Goal: Share content

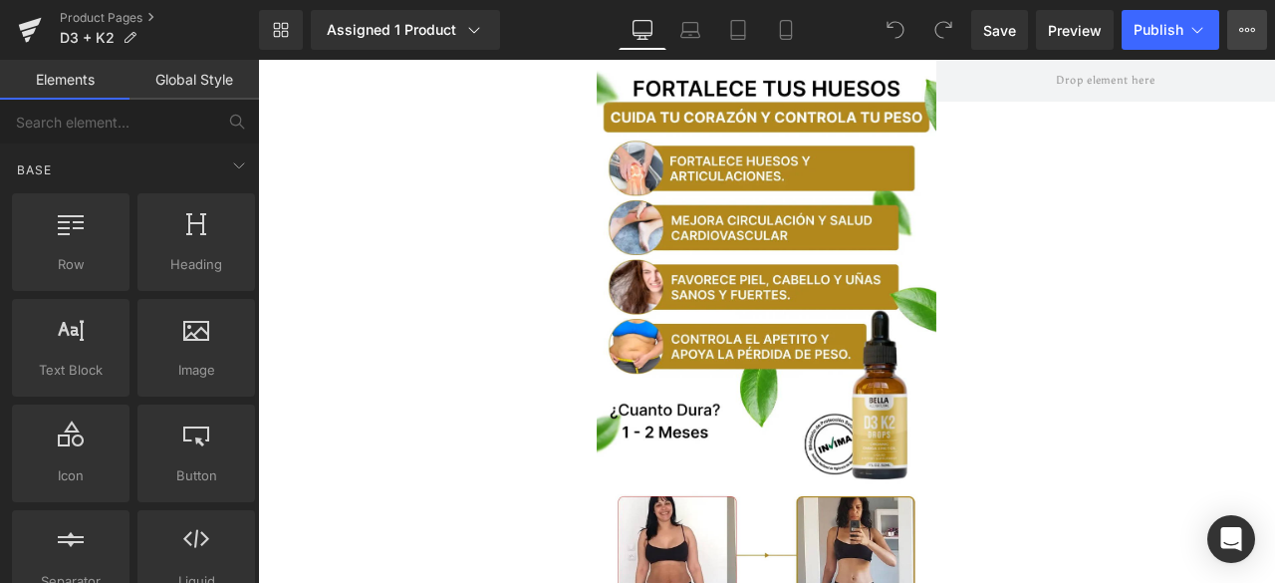
click at [1257, 35] on button "View Live Page View with current Template Save Template to Library Schedule Pub…" at bounding box center [1247, 30] width 40 height 40
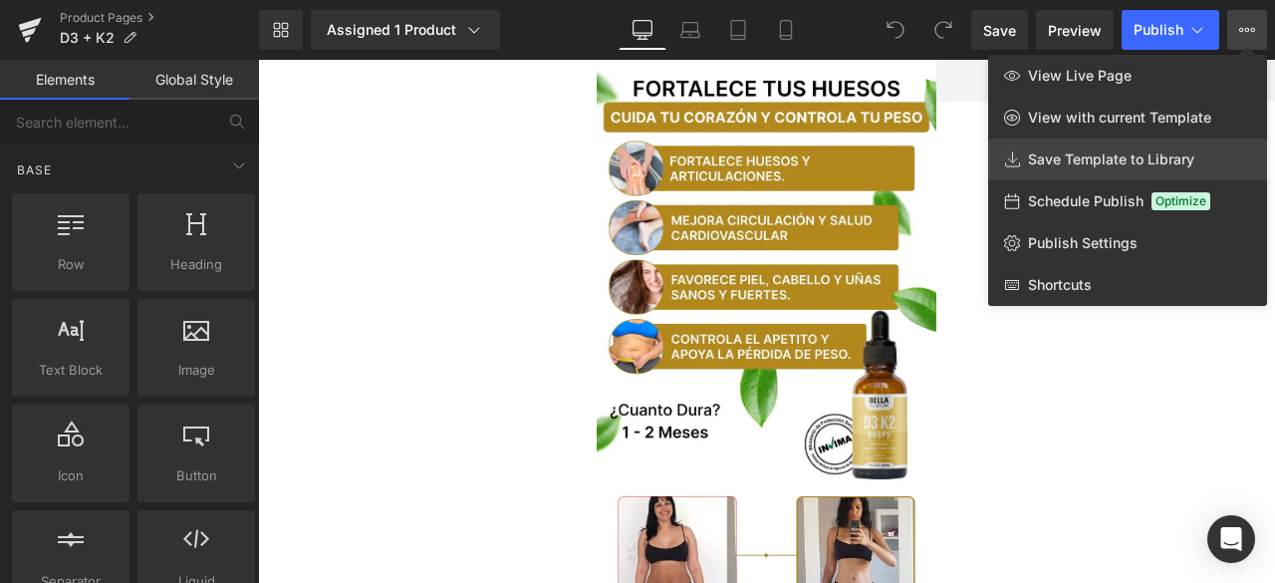
click at [1127, 150] on span "Save Template to Library" at bounding box center [1111, 159] width 166 height 18
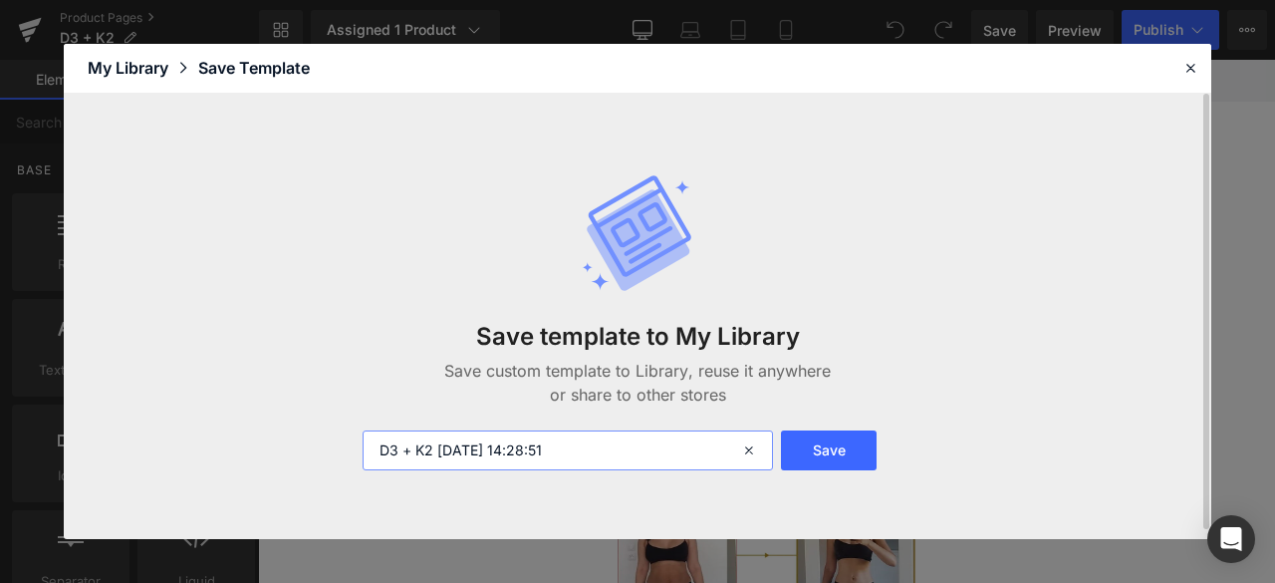
drag, startPoint x: 432, startPoint y: 448, endPoint x: 706, endPoint y: 441, distance: 273.9
click at [698, 442] on input "D3 + K2 [DATE] 14:28:51" at bounding box center [567, 450] width 410 height 40
type input "D3 + K2 nueva"
click at [832, 453] on button "Save" at bounding box center [829, 450] width 96 height 40
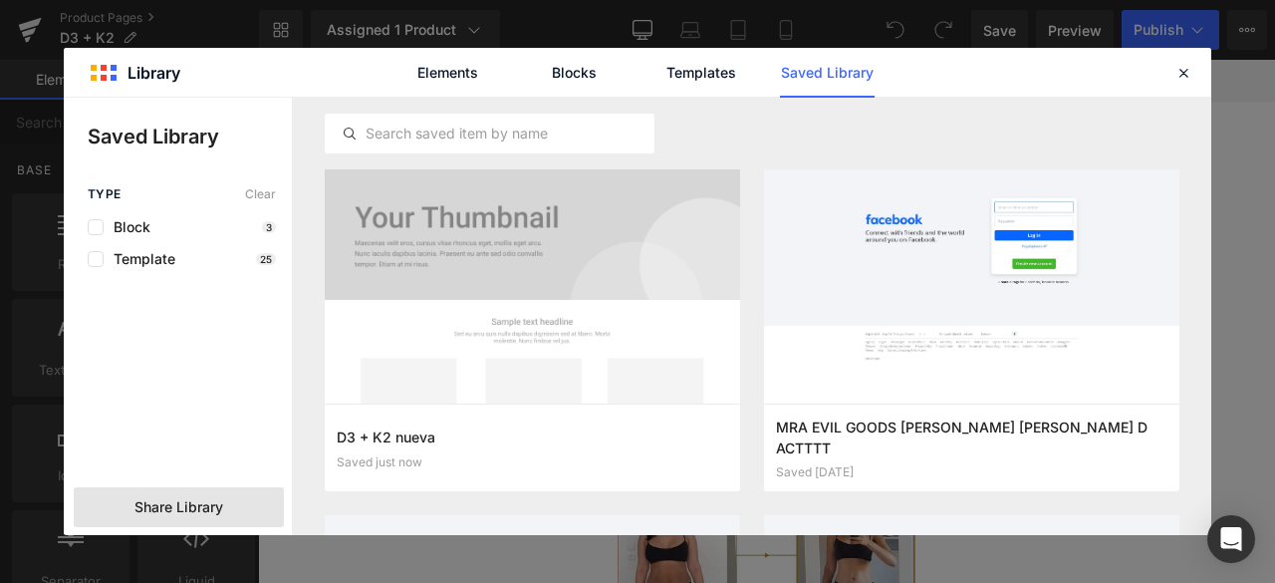
click at [177, 499] on span "Share Library" at bounding box center [178, 507] width 89 height 20
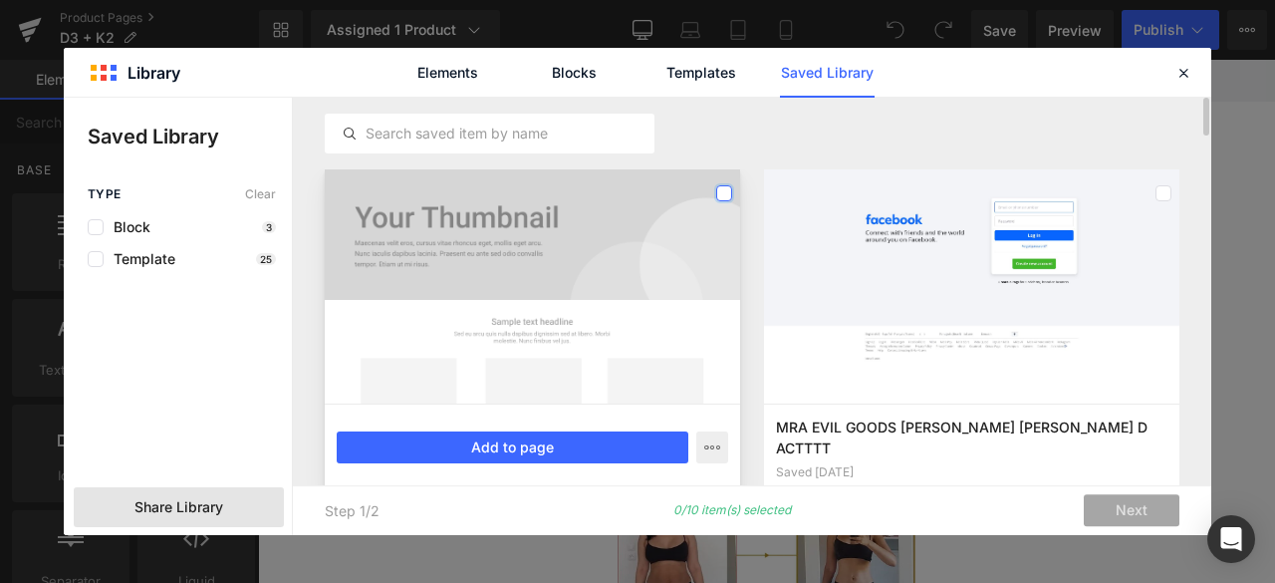
click at [717, 192] on label at bounding box center [724, 193] width 16 height 16
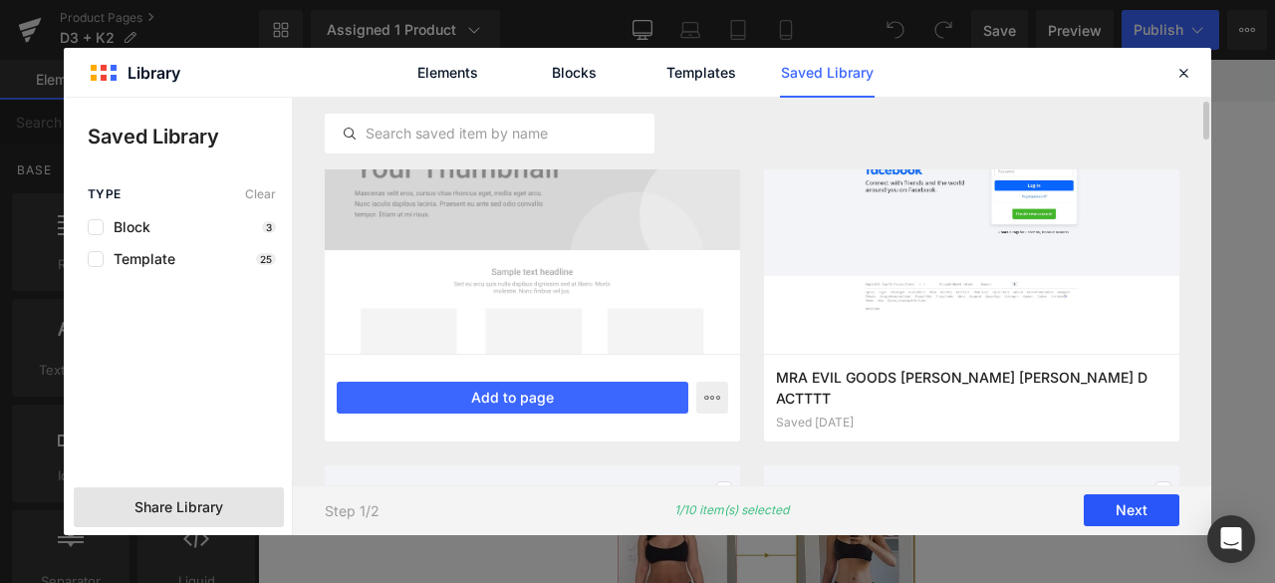
click at [1153, 514] on button "Next" at bounding box center [1131, 511] width 96 height 32
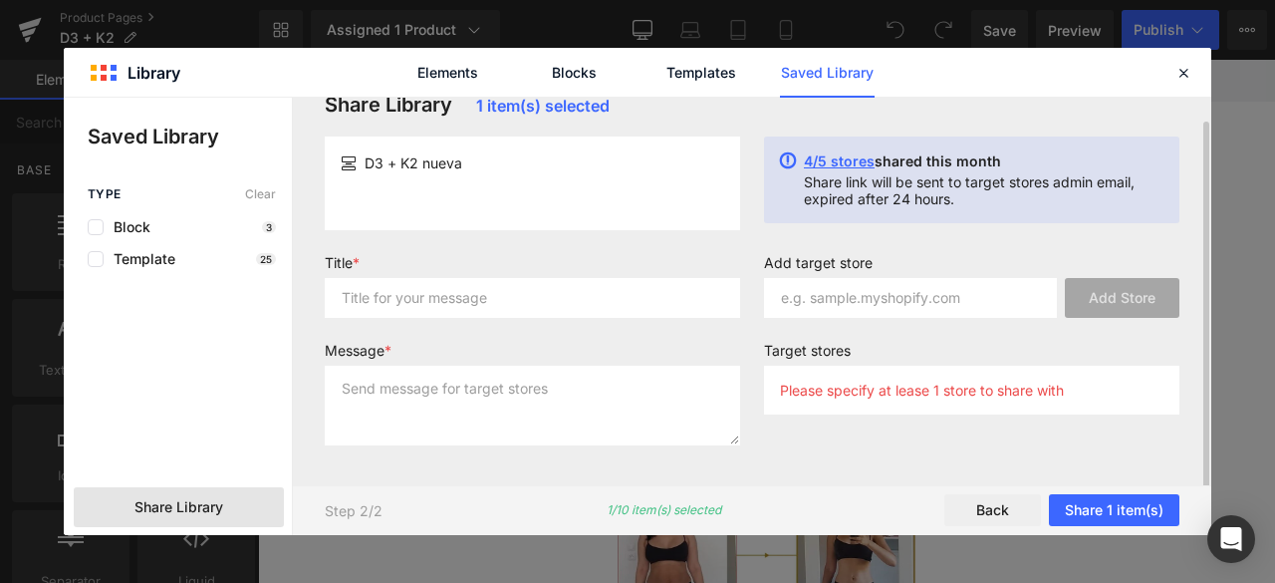
scroll to position [27, 0]
click at [555, 280] on input "text" at bounding box center [532, 300] width 415 height 40
type input "D3"
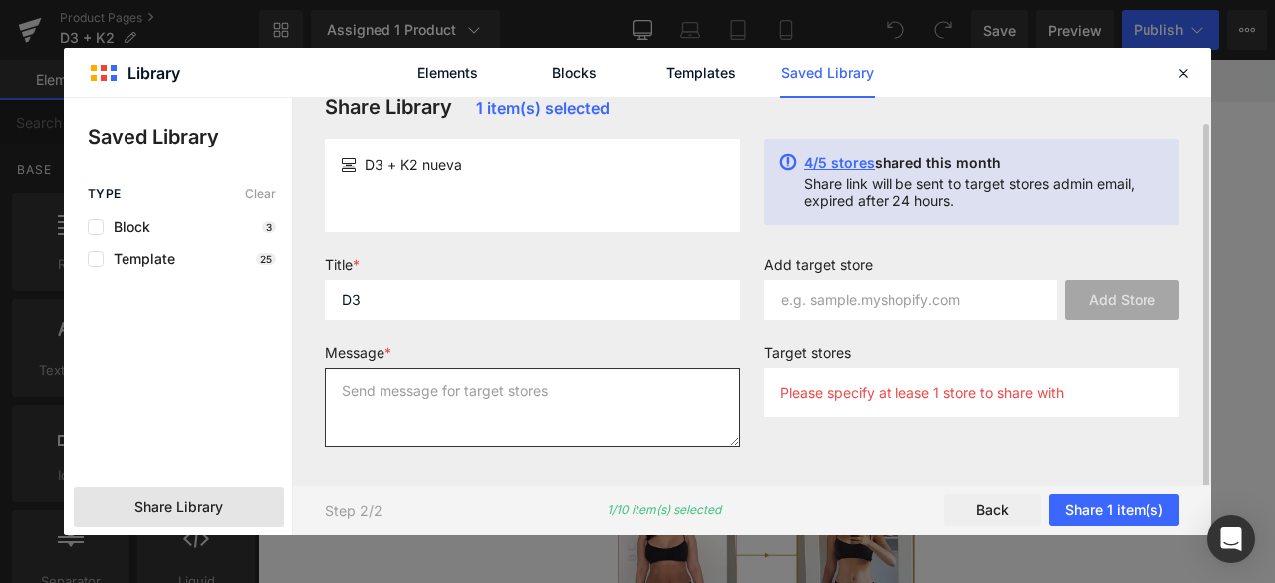
click at [434, 403] on textarea at bounding box center [532, 407] width 415 height 80
type textarea "K2"
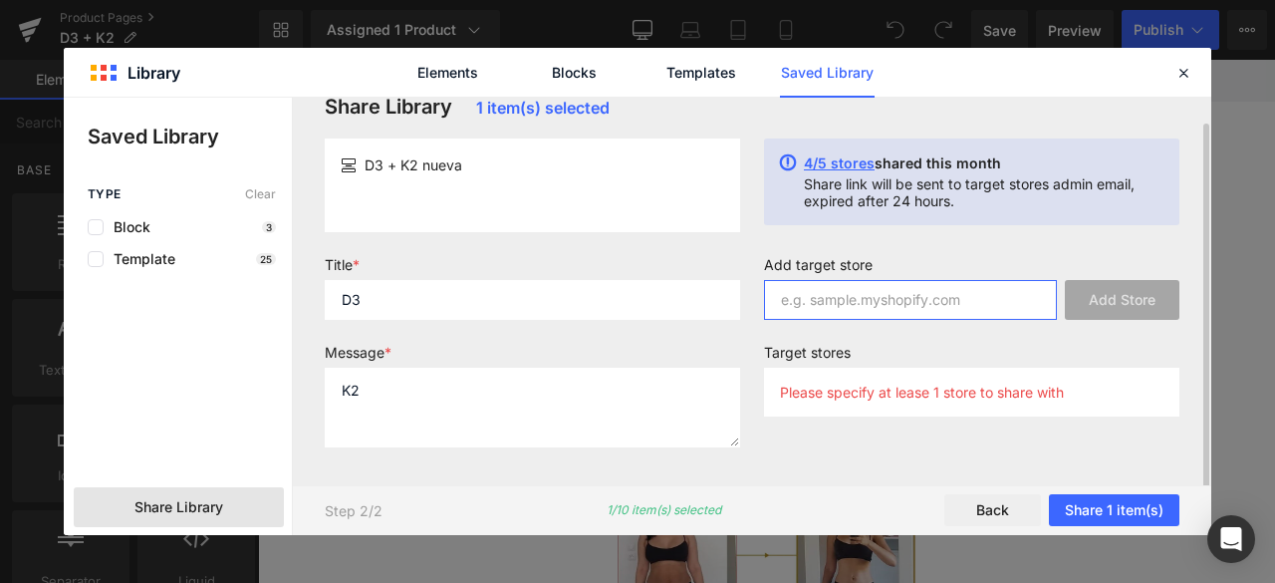
click at [841, 300] on input "text" at bounding box center [910, 300] width 293 height 40
paste input "[DOMAIN_NAME]"
type input "[DOMAIN_NAME]"
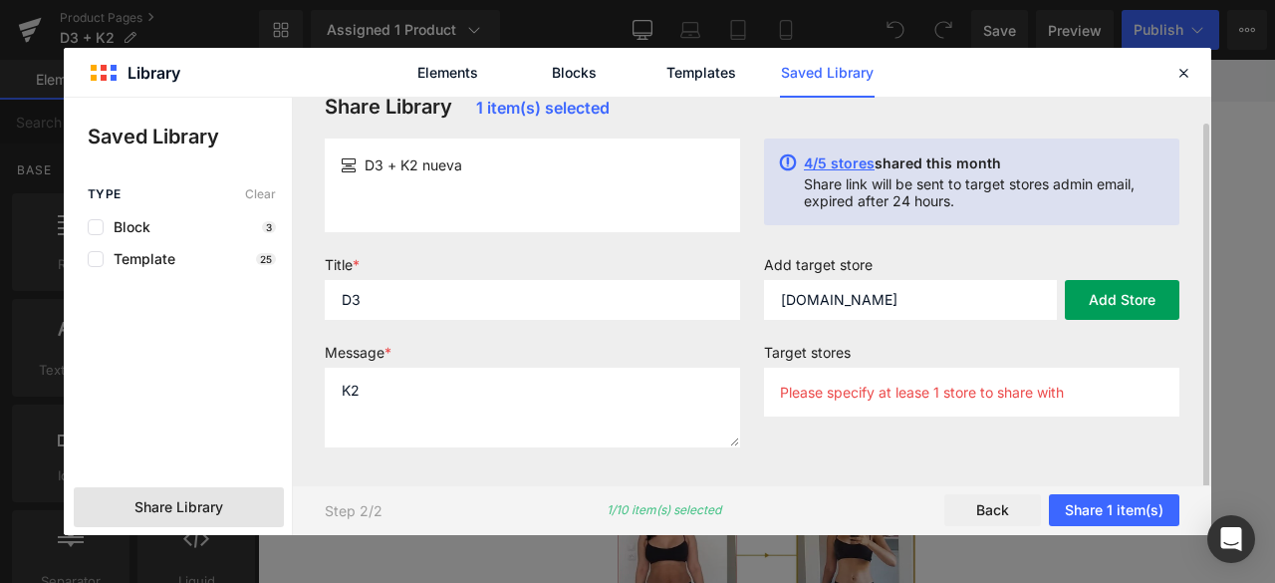
click at [1091, 297] on button "Add Store" at bounding box center [1122, 300] width 115 height 40
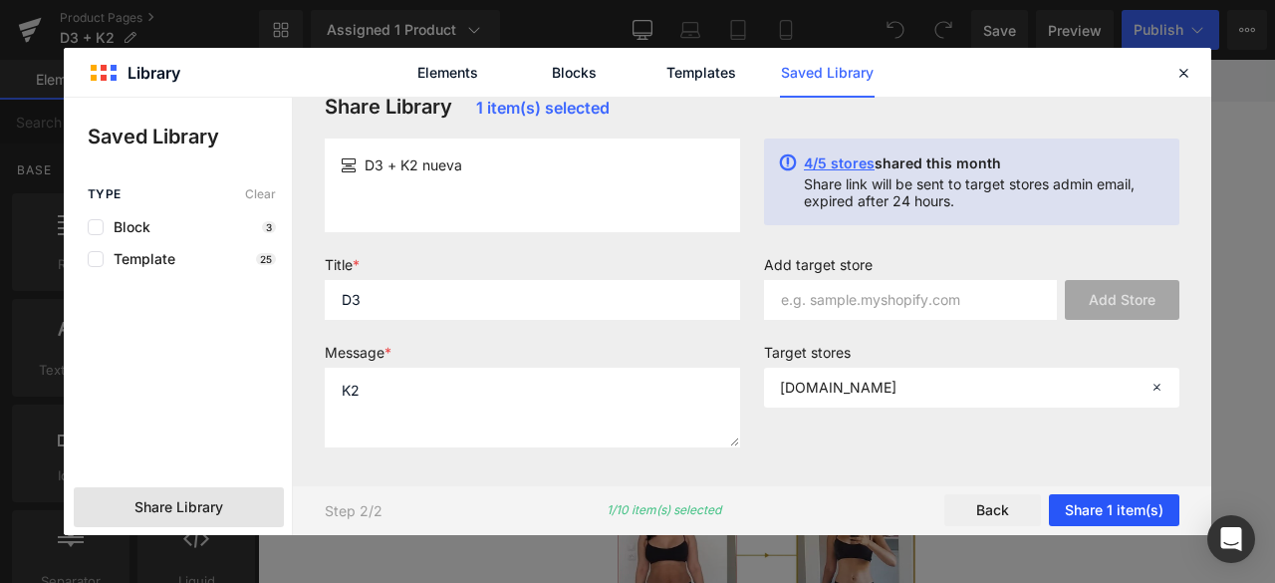
click at [1122, 503] on button "Share 1 item(s)" at bounding box center [1114, 511] width 130 height 32
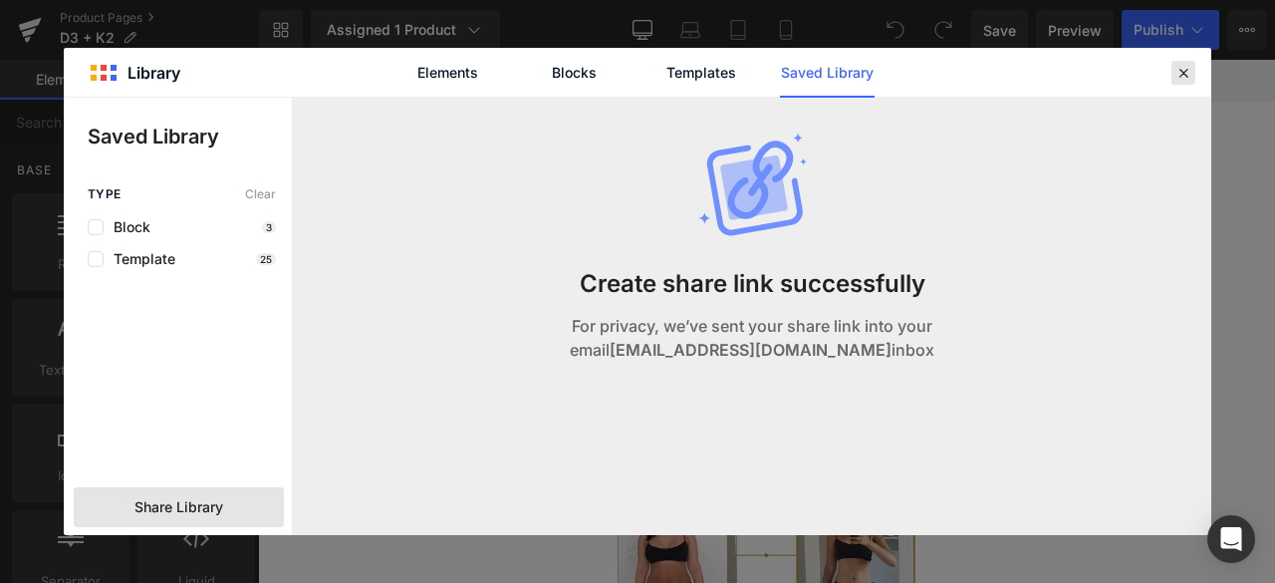
click at [1187, 74] on icon at bounding box center [1183, 73] width 18 height 18
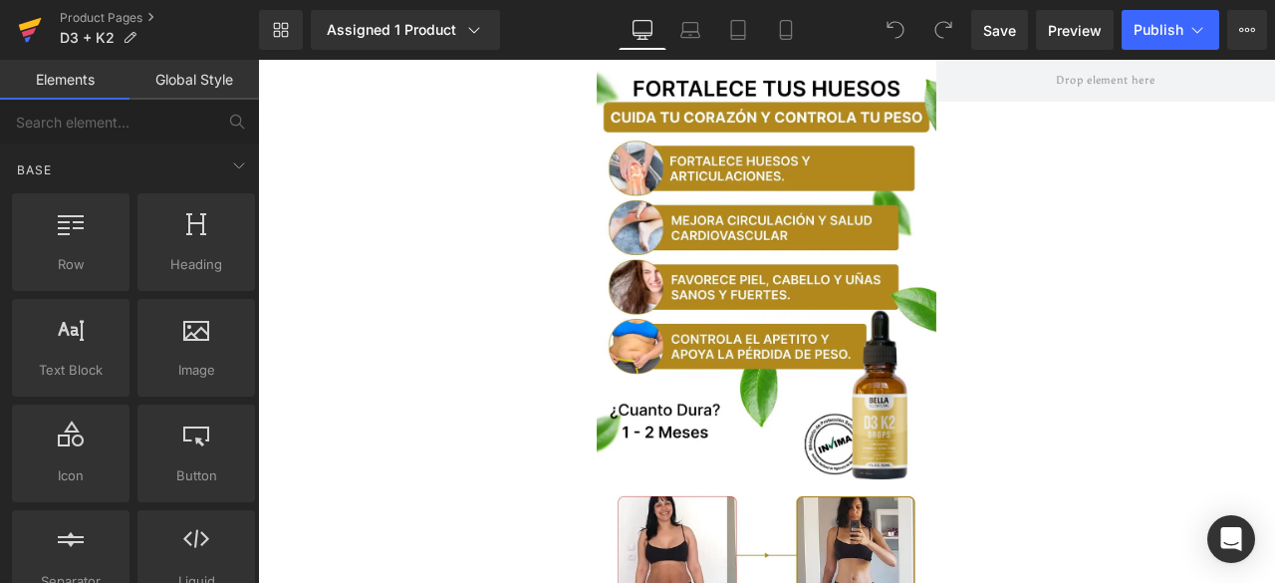
click at [39, 30] on icon at bounding box center [30, 30] width 24 height 50
